Goal: Task Accomplishment & Management: Complete application form

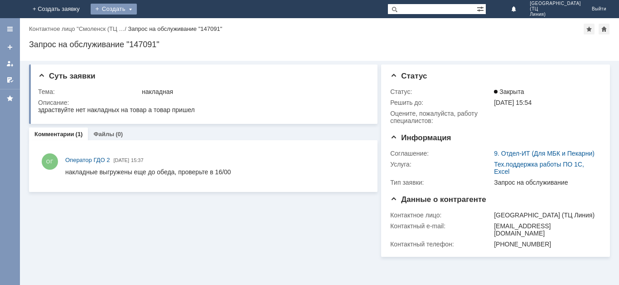
click at [137, 11] on div "Создать" at bounding box center [114, 9] width 46 height 11
click at [161, 24] on link "Заявка" at bounding box center [126, 27] width 69 height 11
click at [137, 8] on div "Создать" at bounding box center [114, 9] width 46 height 11
click at [161, 27] on link "Заявка" at bounding box center [126, 27] width 69 height 11
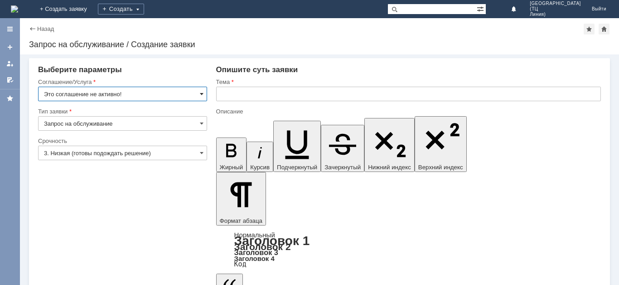
click at [200, 94] on span at bounding box center [202, 93] width 4 height 7
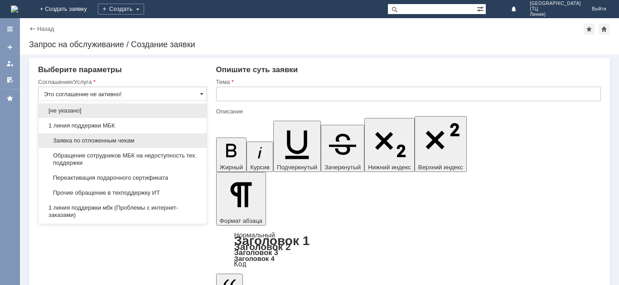
click at [116, 142] on span "Заявка по отложенным чекам" at bounding box center [122, 140] width 157 height 7
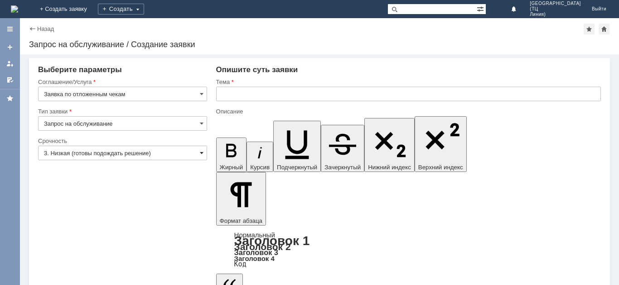
type input "Заявка по отложенным чекам"
click at [205, 153] on input "3. Низкая (готовы подождать решение)" at bounding box center [122, 152] width 169 height 15
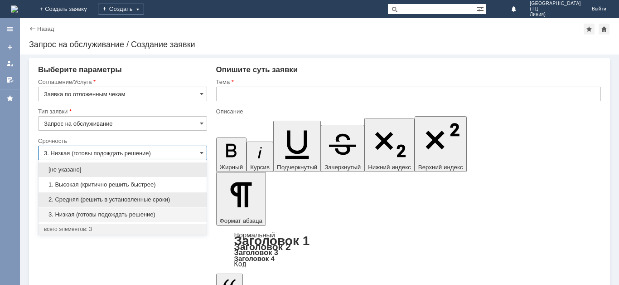
click at [152, 198] on span "2. Средняя (решить в установленные сроки)" at bounding box center [122, 199] width 157 height 7
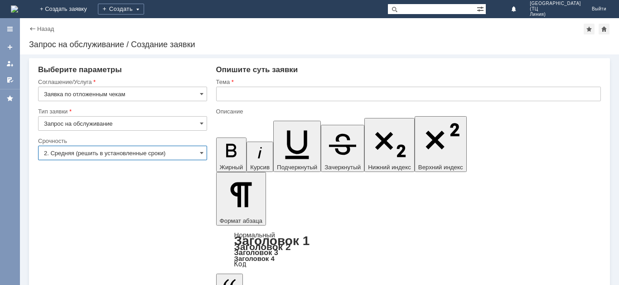
type input "2. Средняя (решить в установленные сроки)"
click at [239, 92] on input "text" at bounding box center [408, 94] width 385 height 15
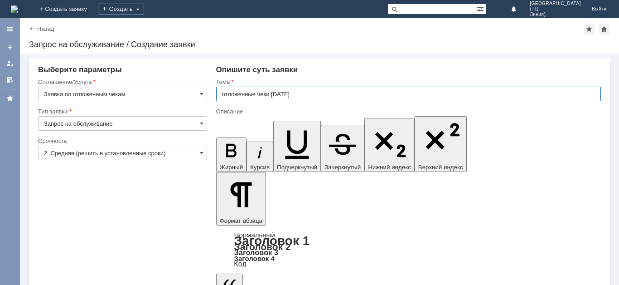
type input "отложенные чеки [DATE]"
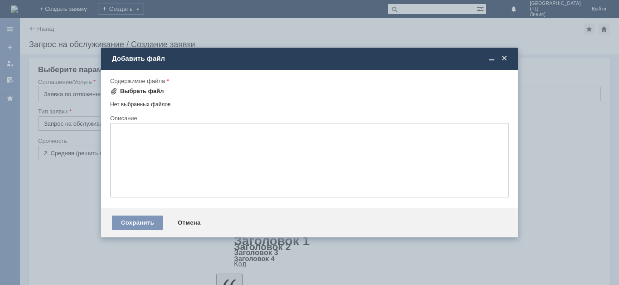
click at [150, 92] on div "Выбрать файл" at bounding box center [142, 90] width 44 height 7
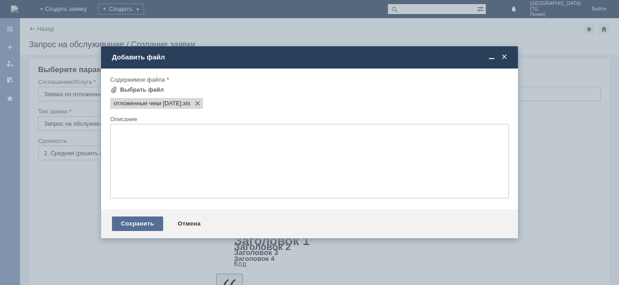
click at [144, 223] on div "Сохранить" at bounding box center [137, 223] width 51 height 15
